Goal: Task Accomplishment & Management: Manage account settings

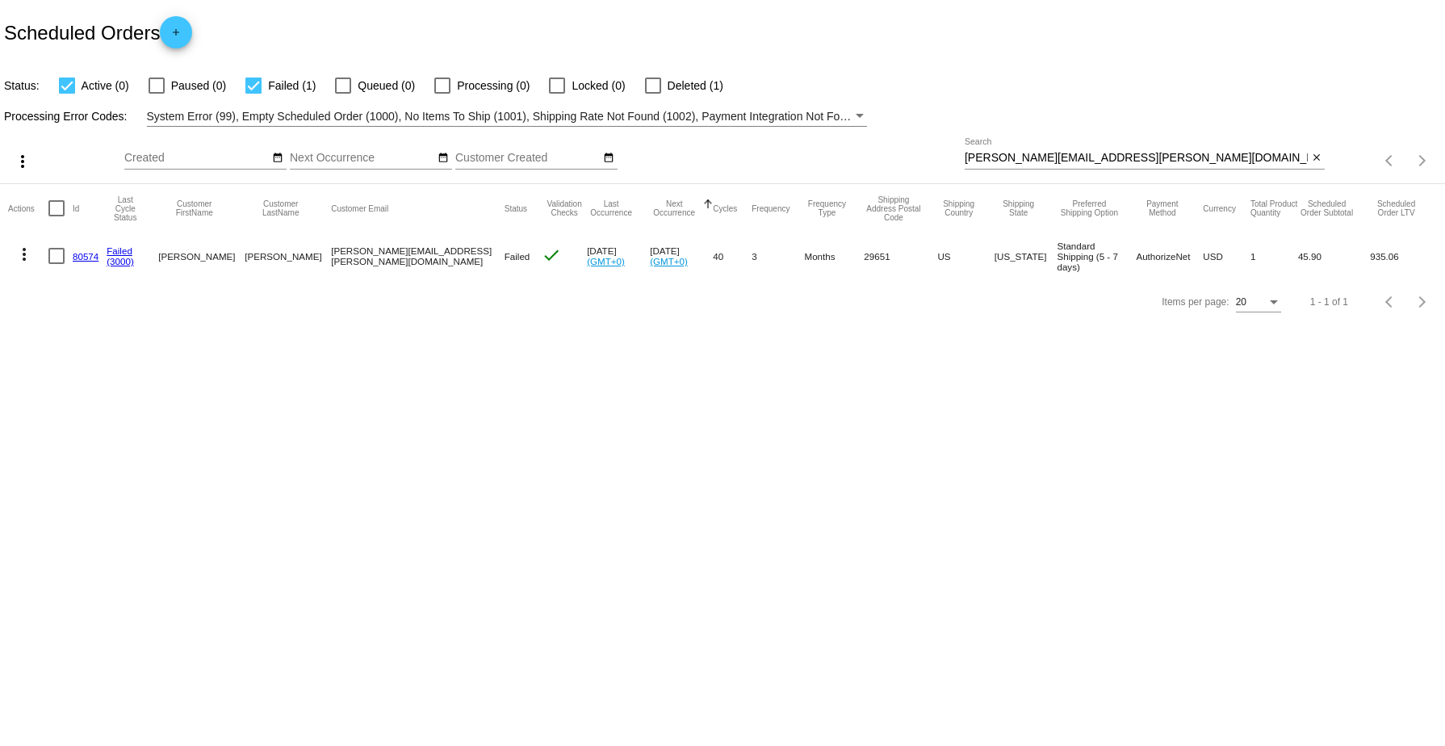
click at [1314, 152] on mat-icon "close" at bounding box center [1316, 158] width 11 height 13
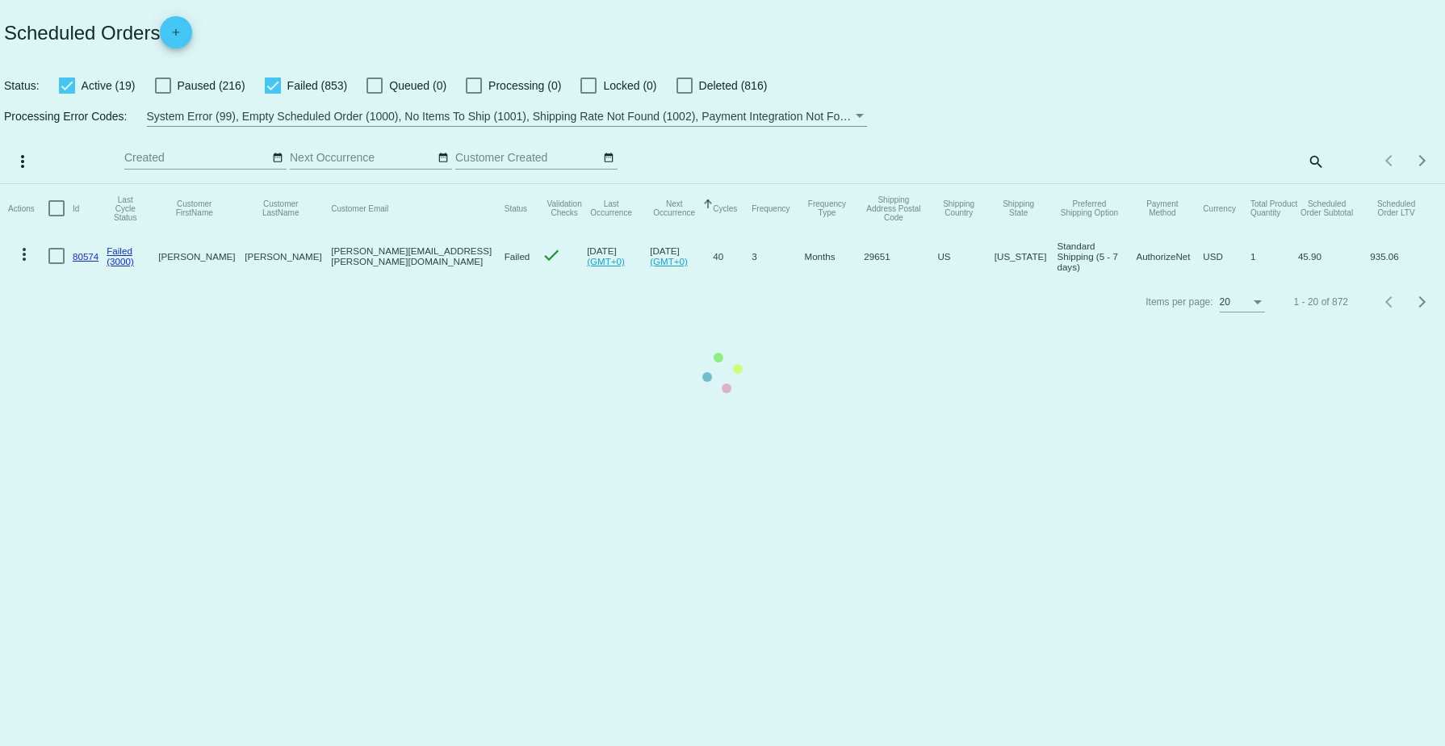
click at [1324, 161] on app-dashboard-scheduled-orders "Scheduled Orders add Status: Active (19) Paused (216) Failed (853) Queued (0) P…" at bounding box center [722, 162] width 1445 height 324
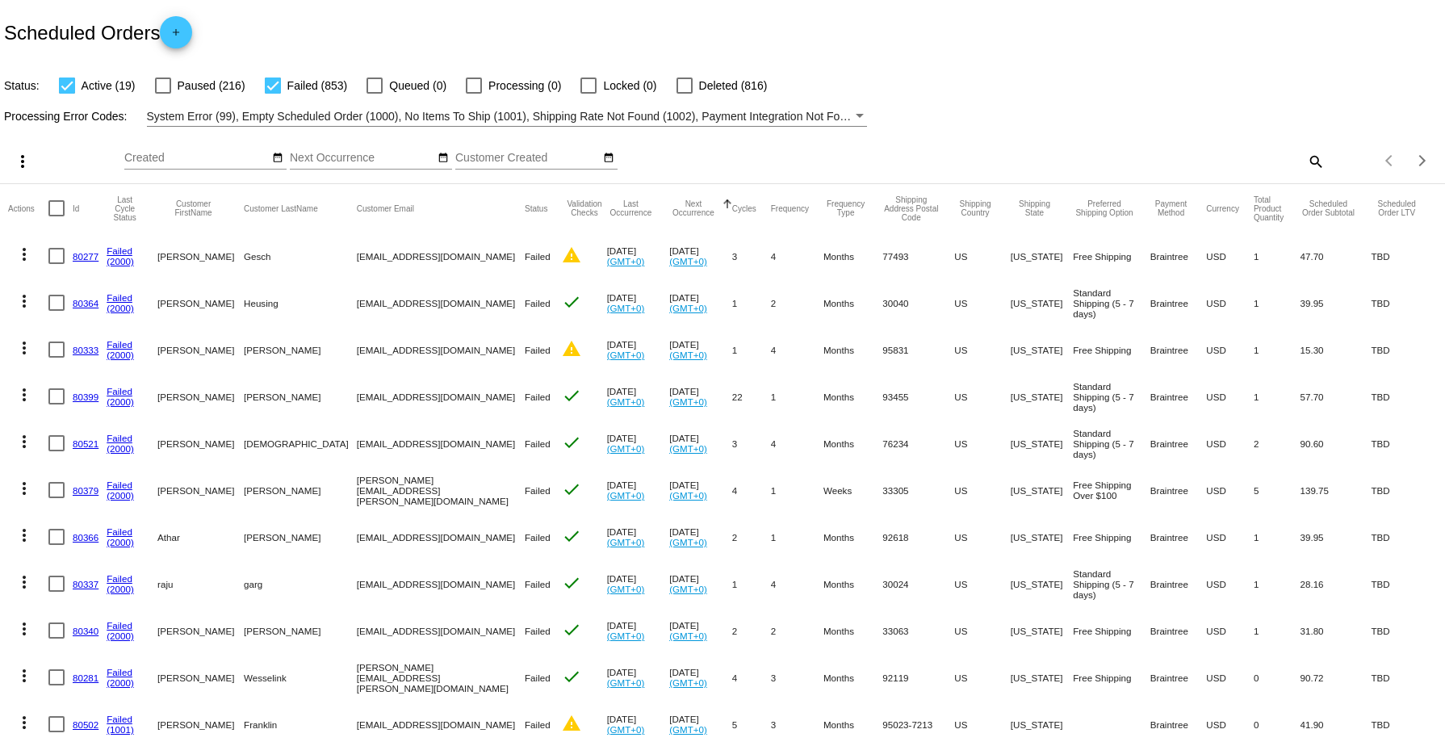
click at [1306, 160] on mat-icon "search" at bounding box center [1314, 161] width 19 height 25
paste input "[EMAIL_ADDRESS][DOMAIN_NAME]"
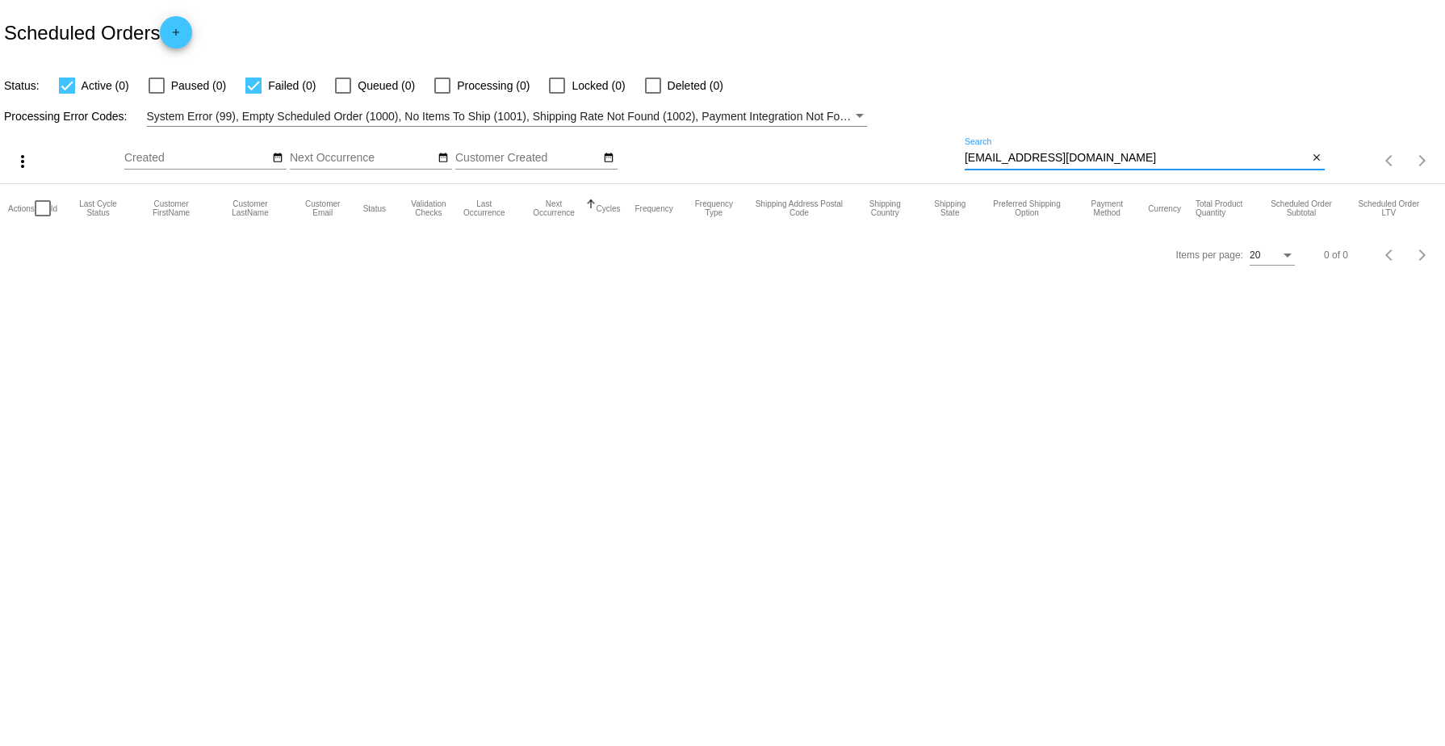
type input "[EMAIL_ADDRESS][DOMAIN_NAME]"
click at [21, 158] on mat-icon "more_vert" at bounding box center [22, 161] width 19 height 19
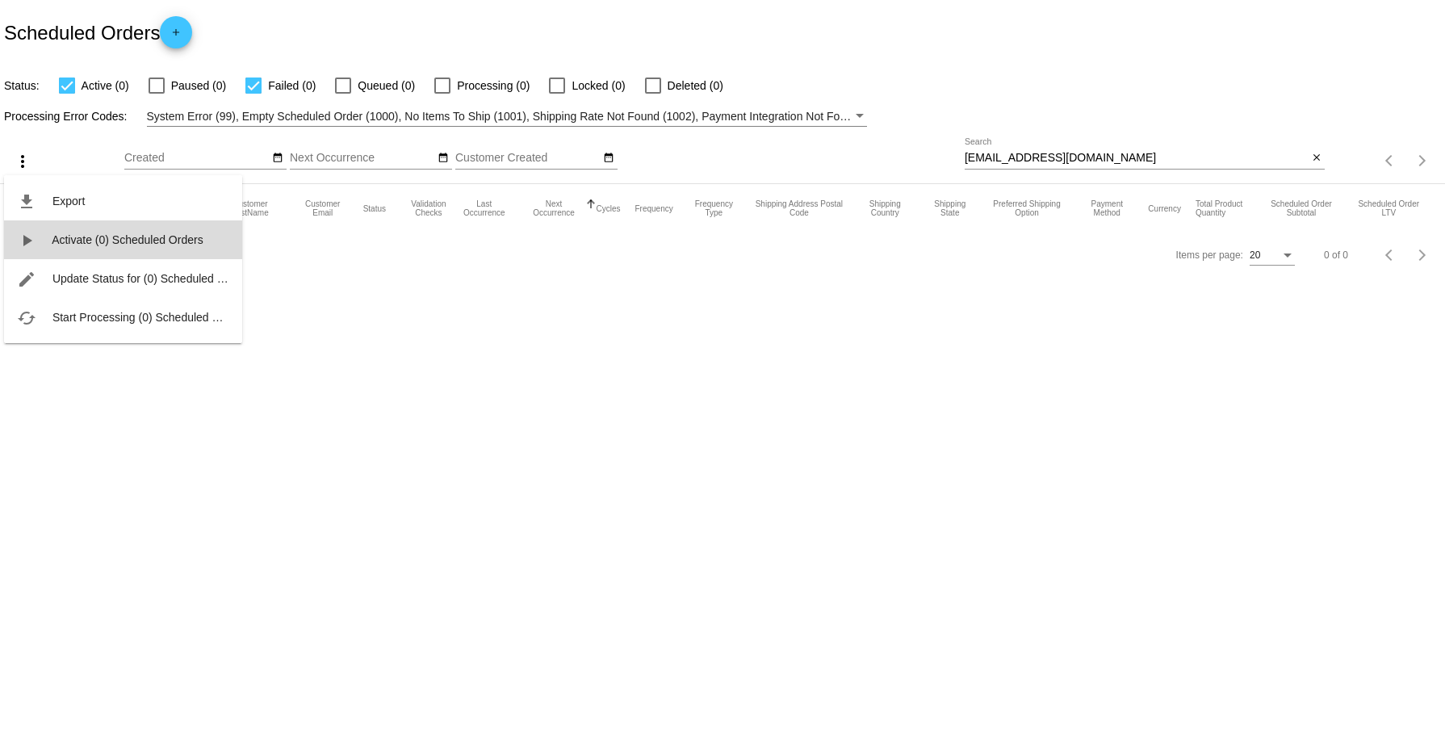
click at [150, 237] on span "Activate (0) Scheduled Orders" at bounding box center [128, 239] width 152 height 13
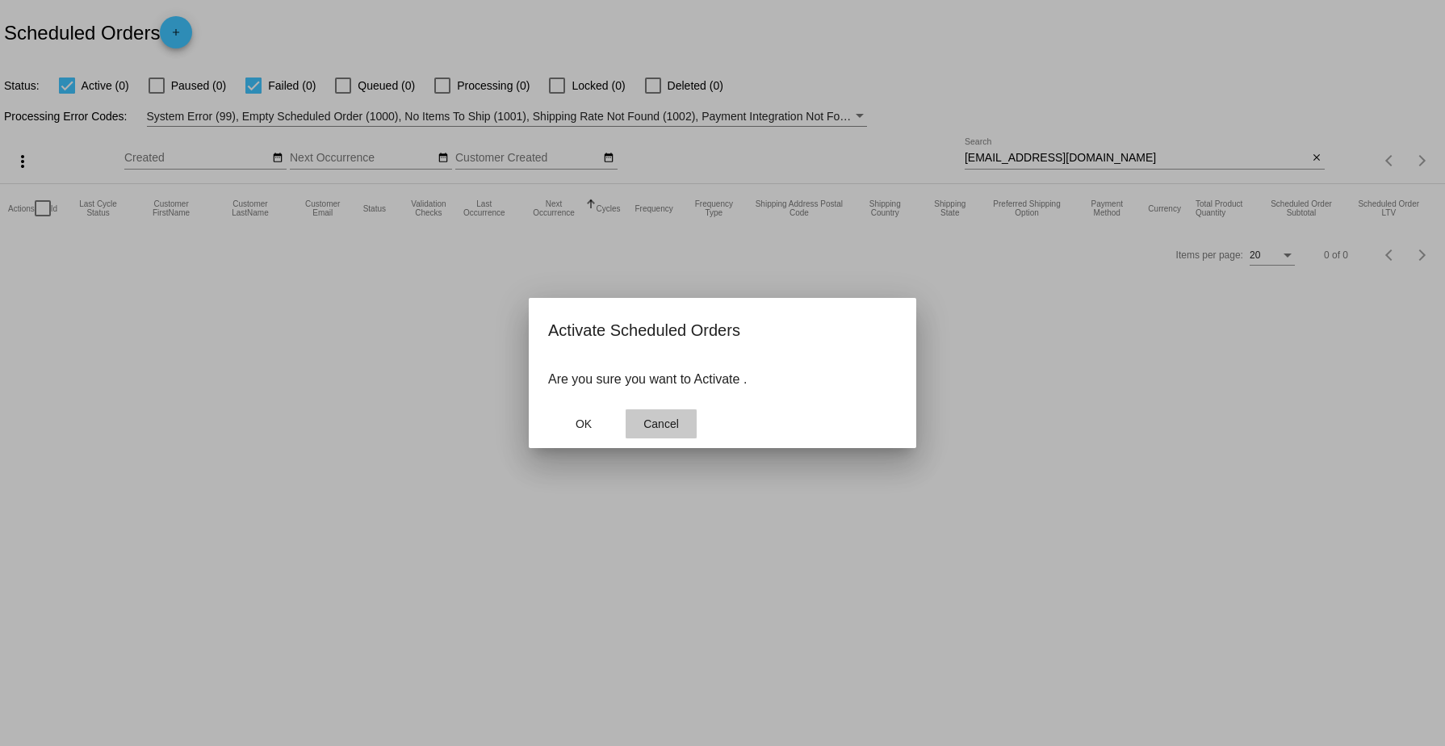
click at [663, 417] on span "Cancel" at bounding box center [661, 423] width 36 height 13
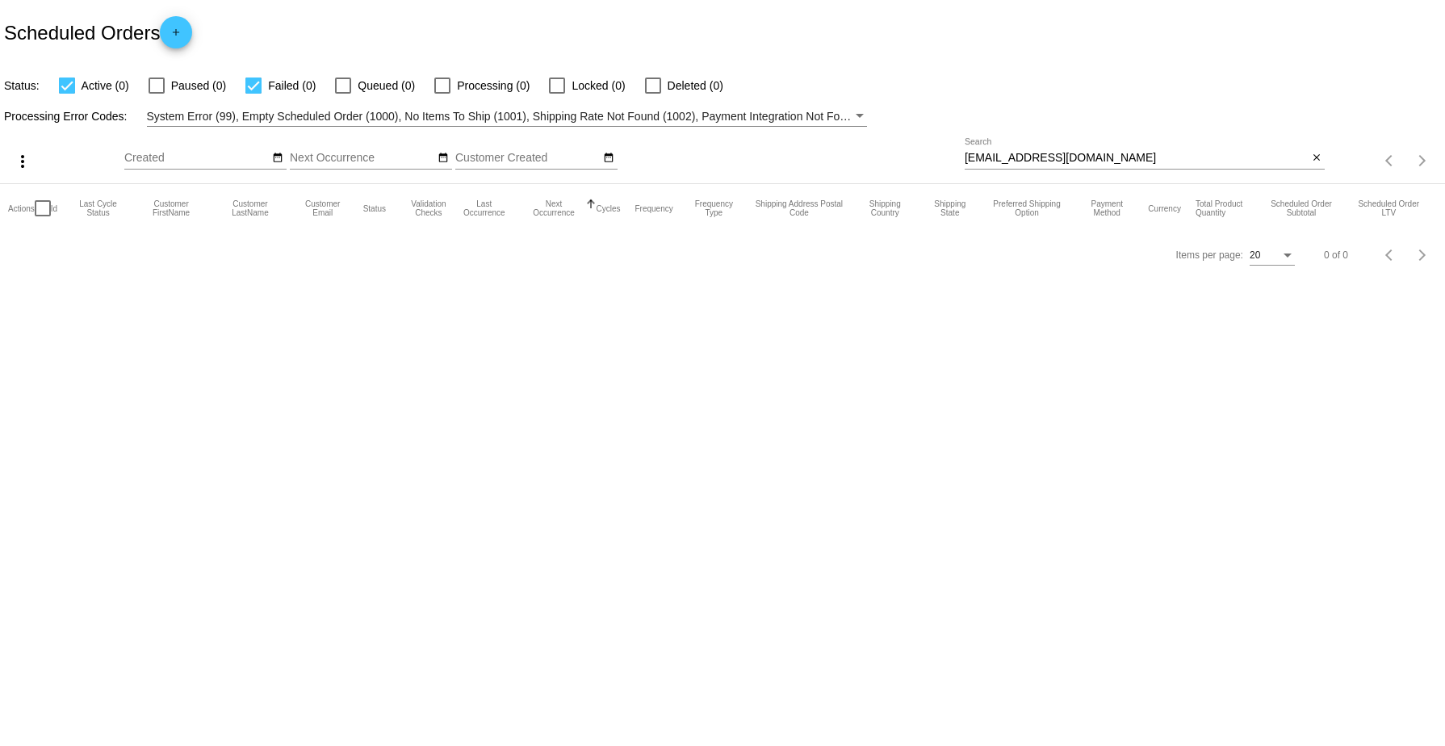
click at [23, 161] on mat-icon "more_vert" at bounding box center [22, 161] width 19 height 19
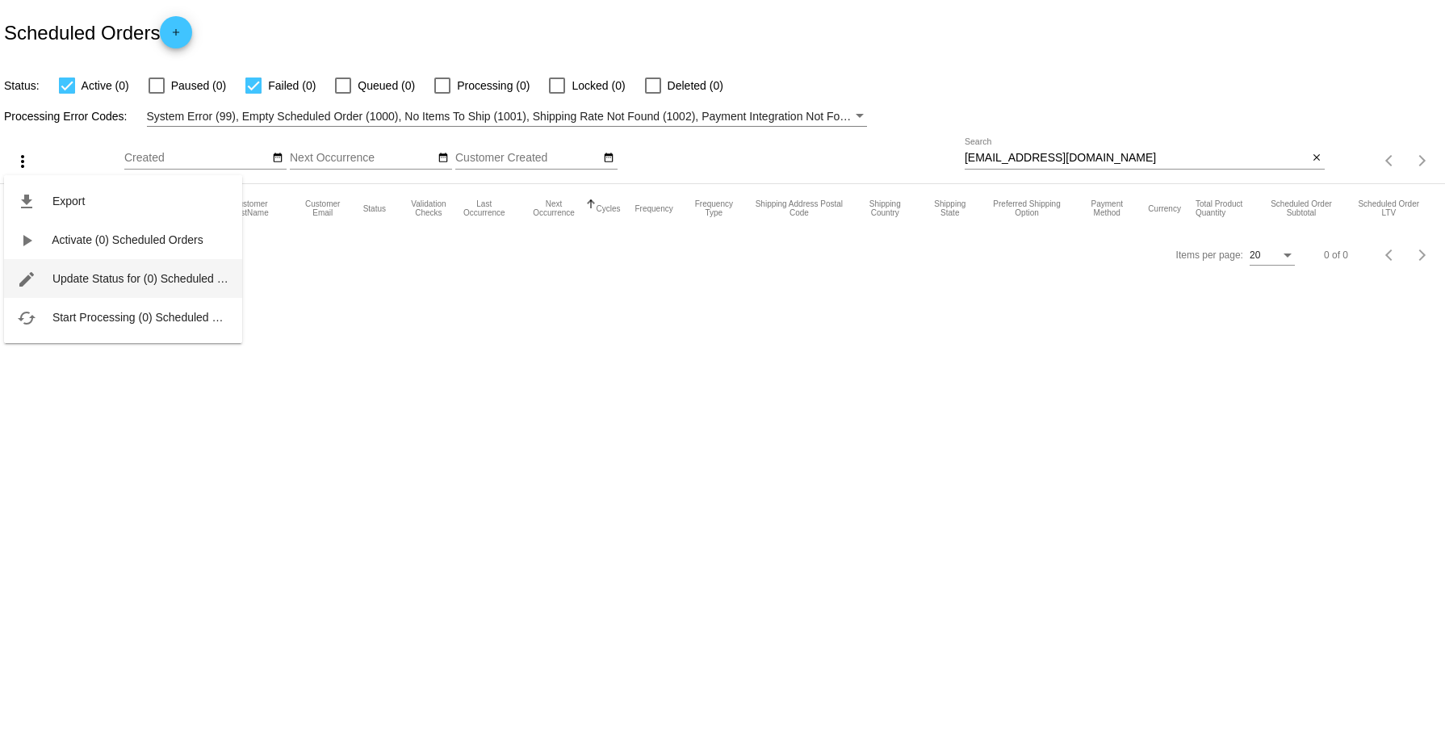
click at [86, 272] on span "Update Status for (0) Scheduled Orders" at bounding box center [151, 278] width 199 height 13
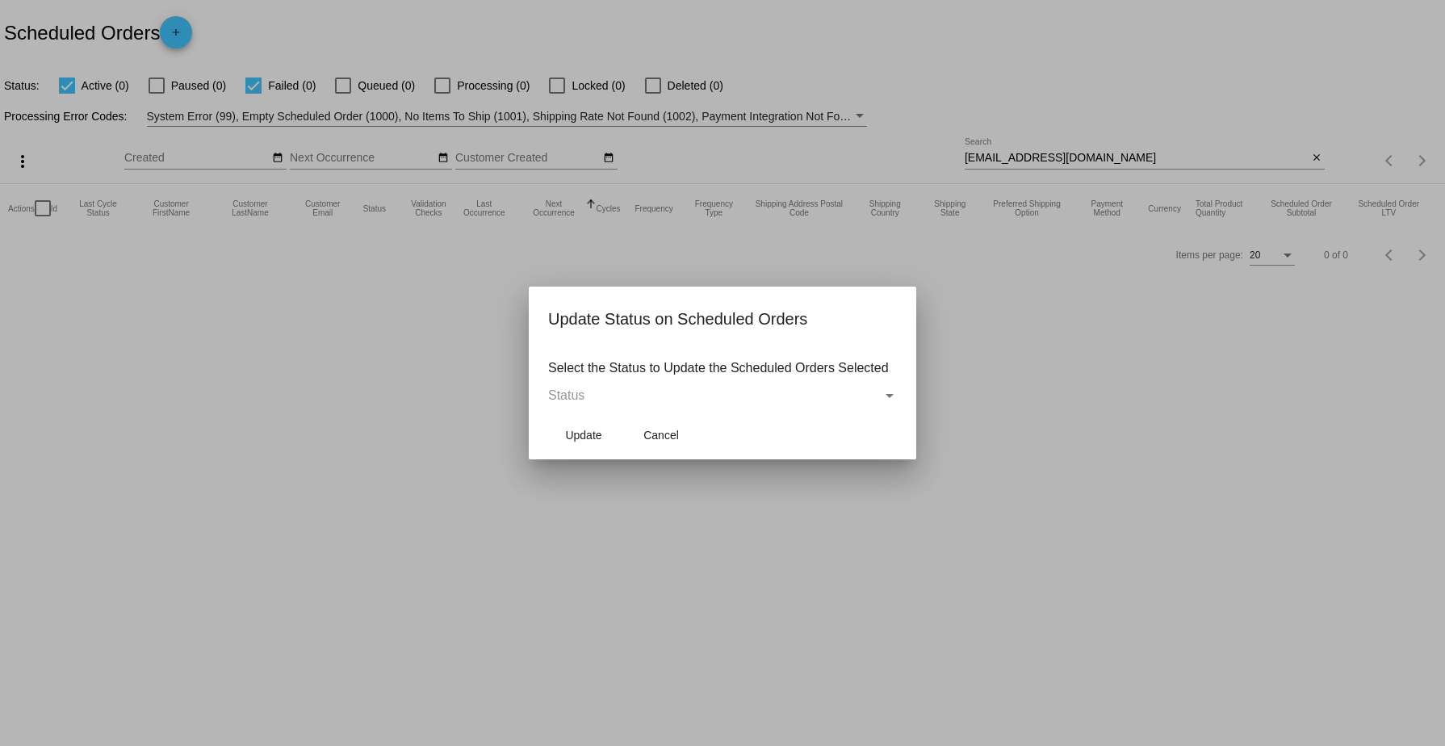
click at [890, 392] on div "Status" at bounding box center [889, 395] width 15 height 15
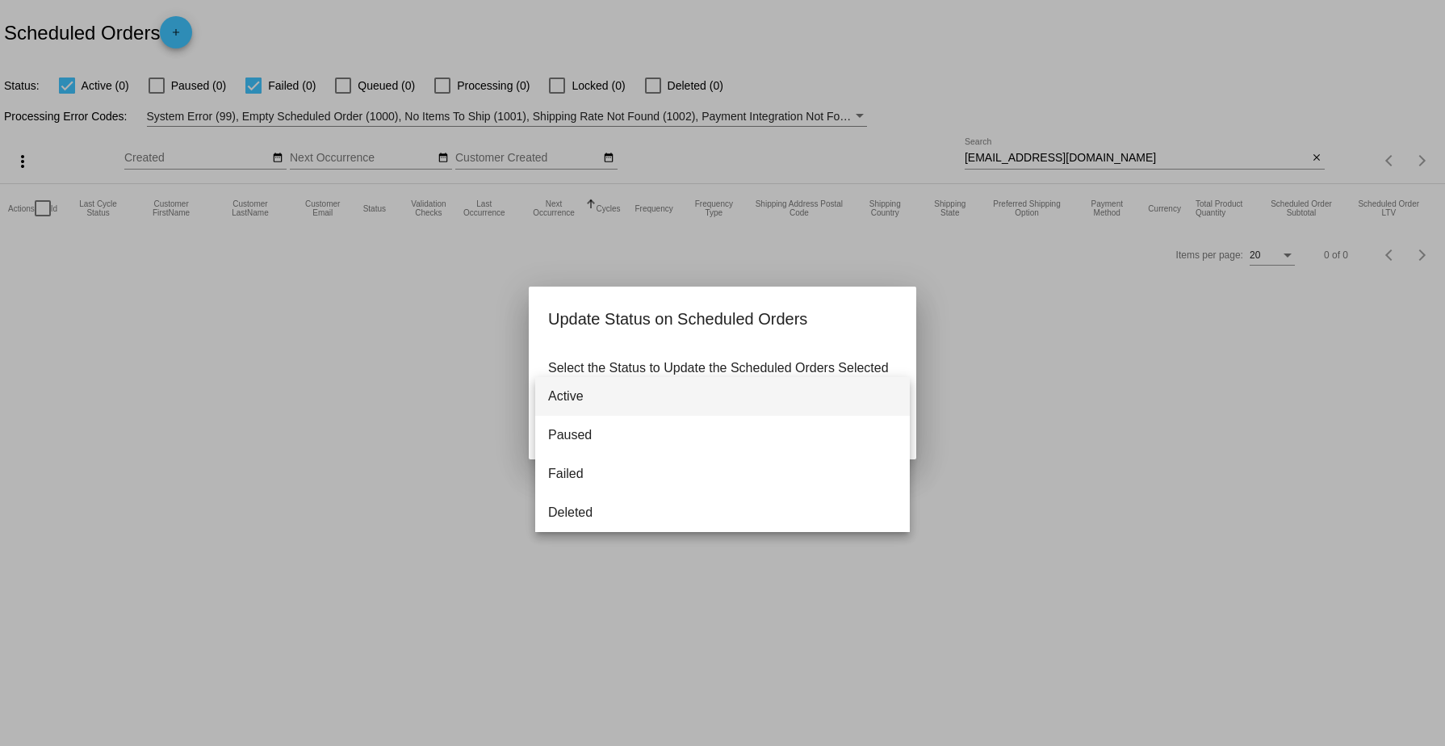
click at [270, 500] on div at bounding box center [722, 373] width 1445 height 746
